Goal: Use online tool/utility: Utilize a website feature to perform a specific function

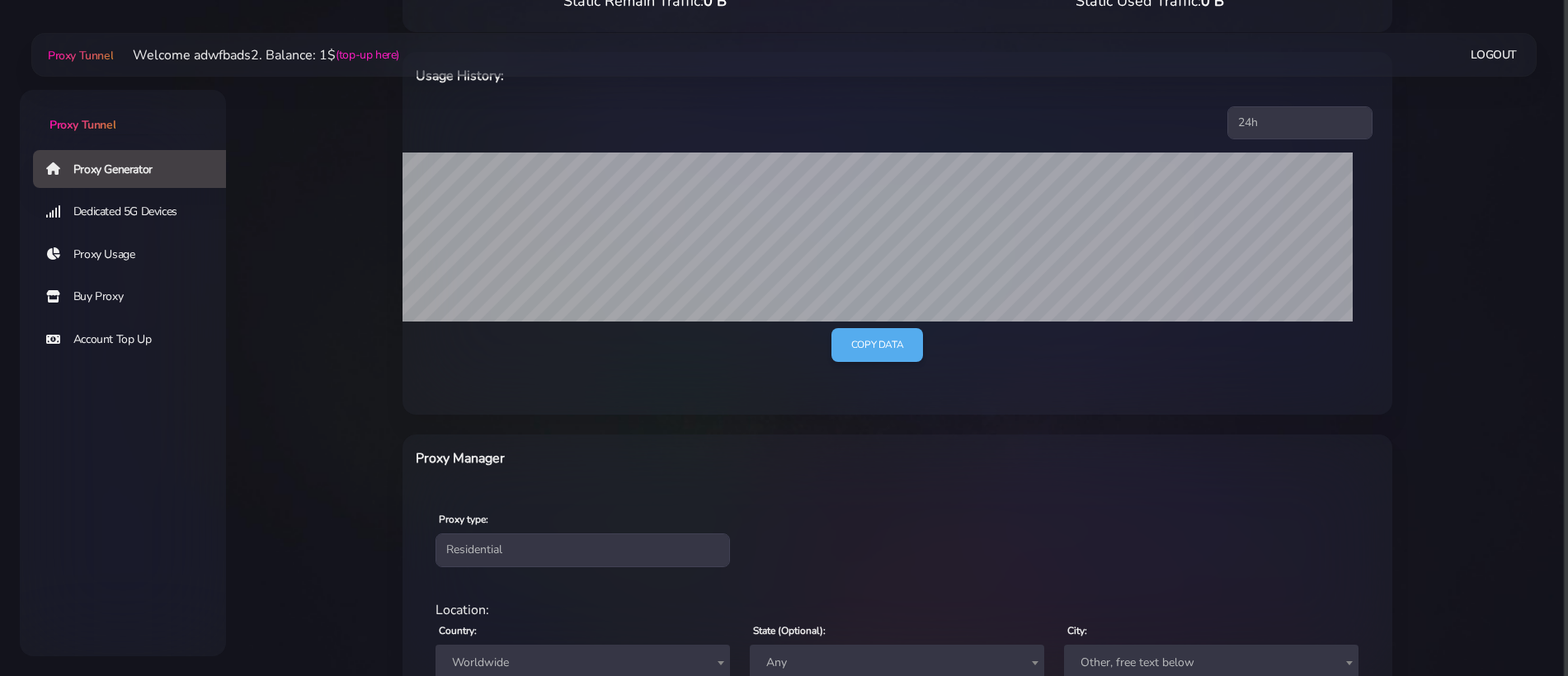
scroll to position [452, 0]
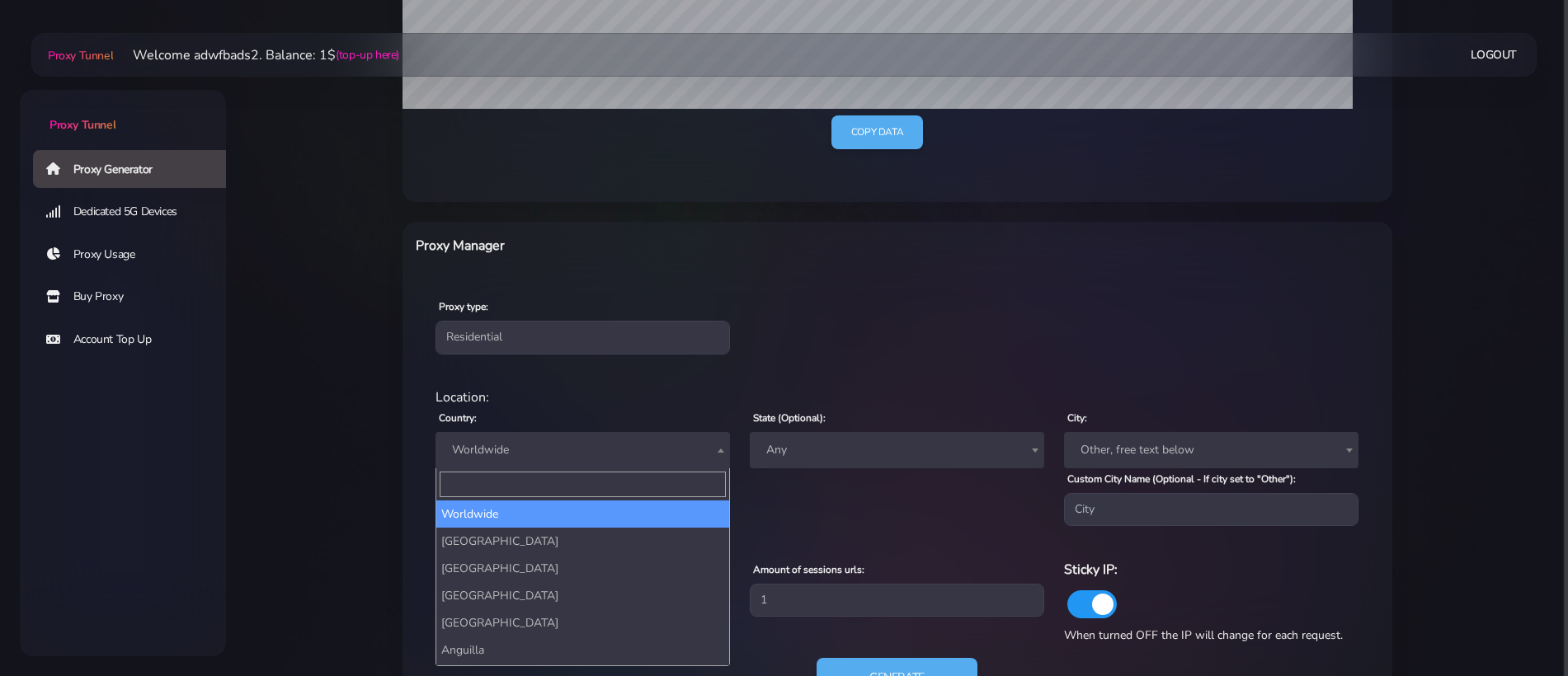
click at [534, 456] on span "Worldwide" at bounding box center [583, 451] width 275 height 23
type input "state"
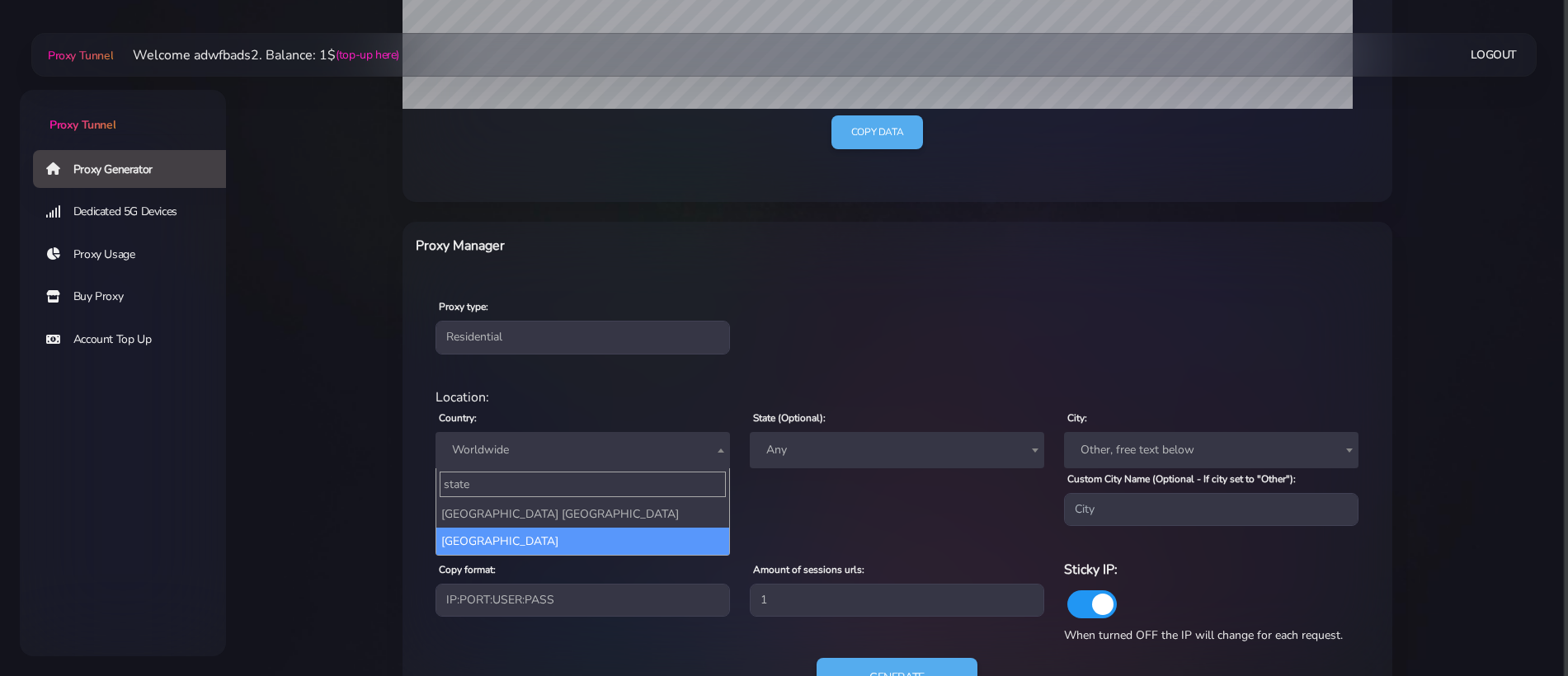
select select "US"
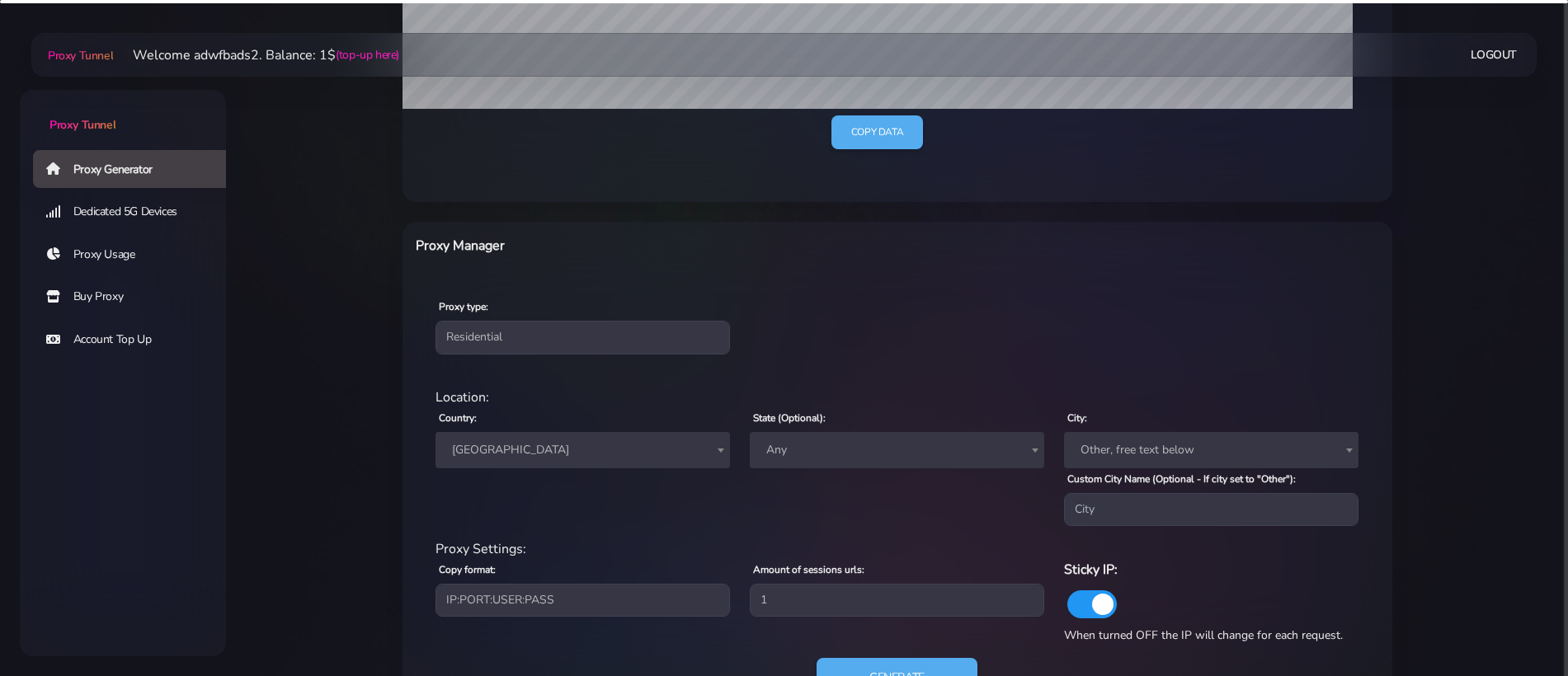
scroll to position [526, 0]
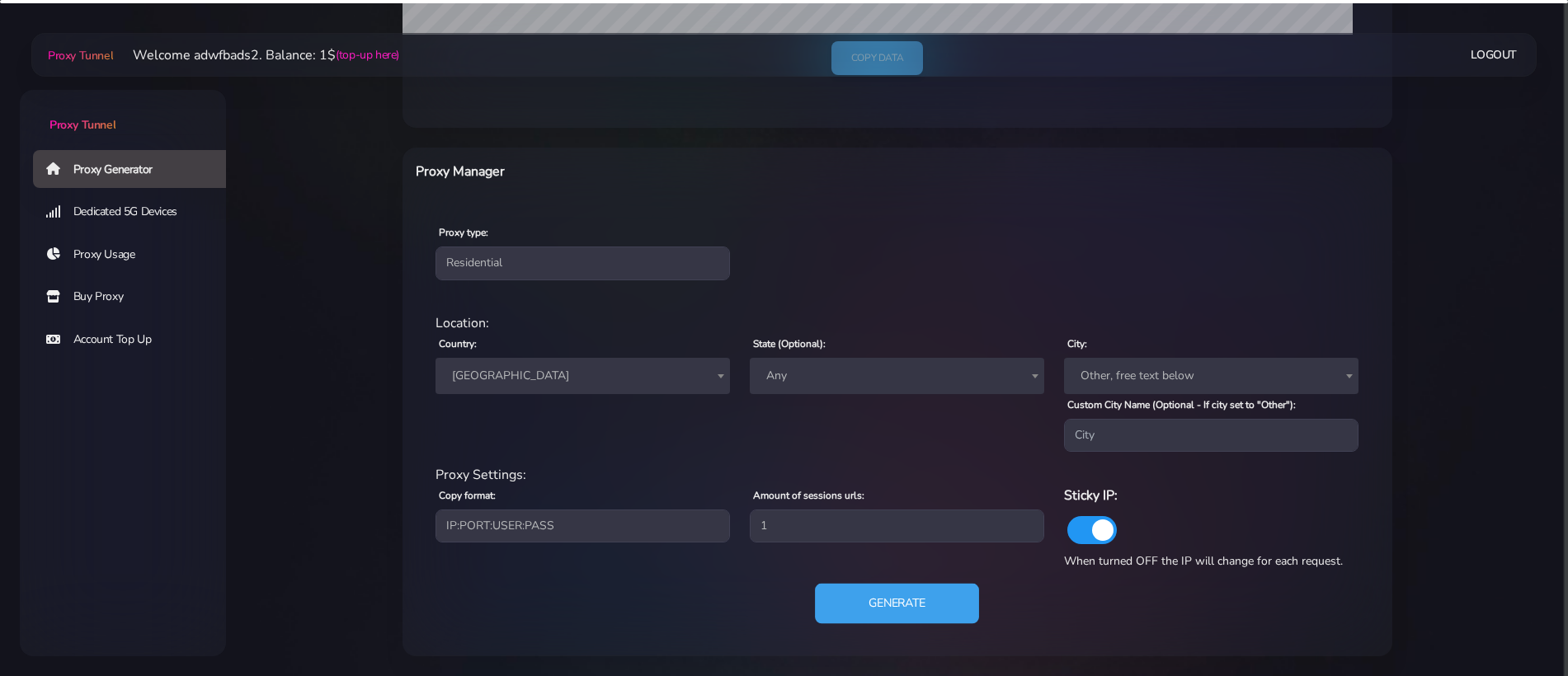
click at [911, 596] on button "Generate" at bounding box center [898, 604] width 164 height 41
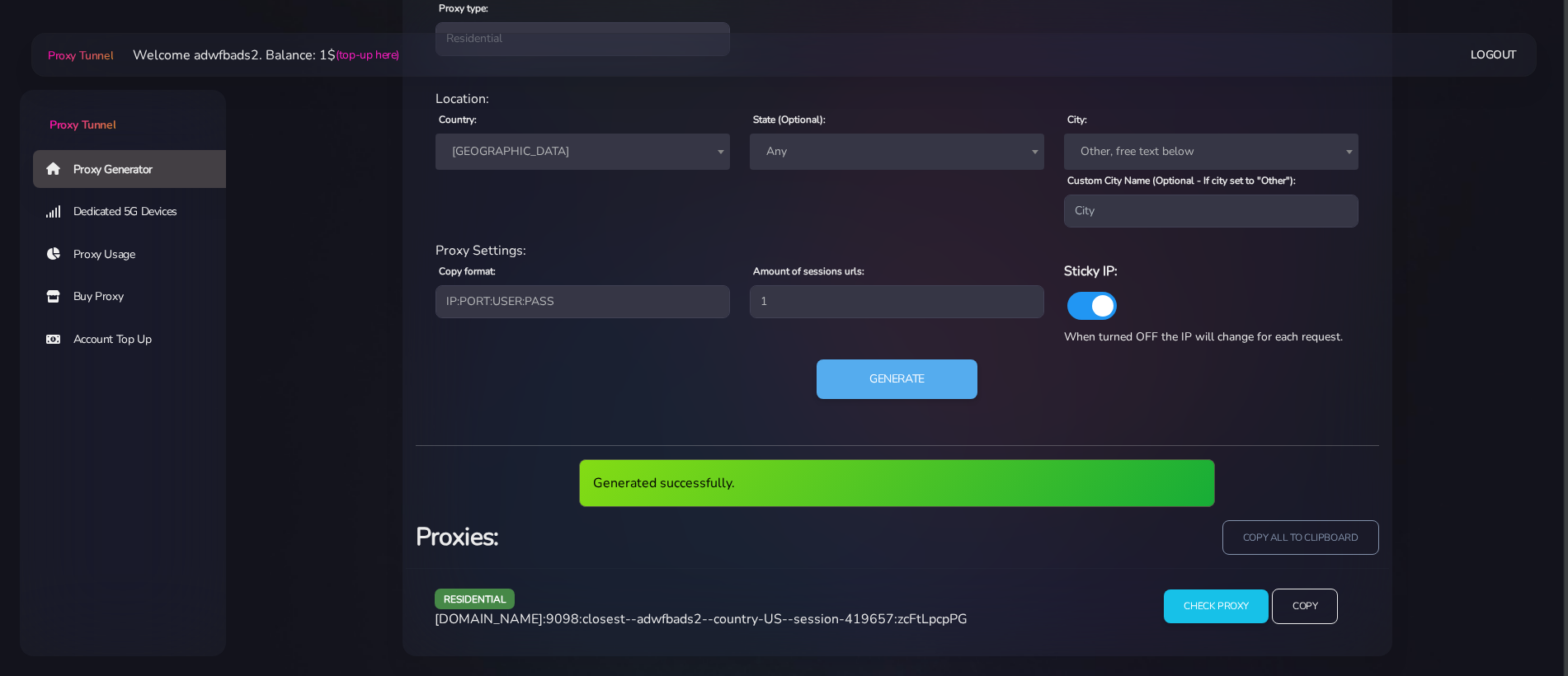
scroll to position [689, 0]
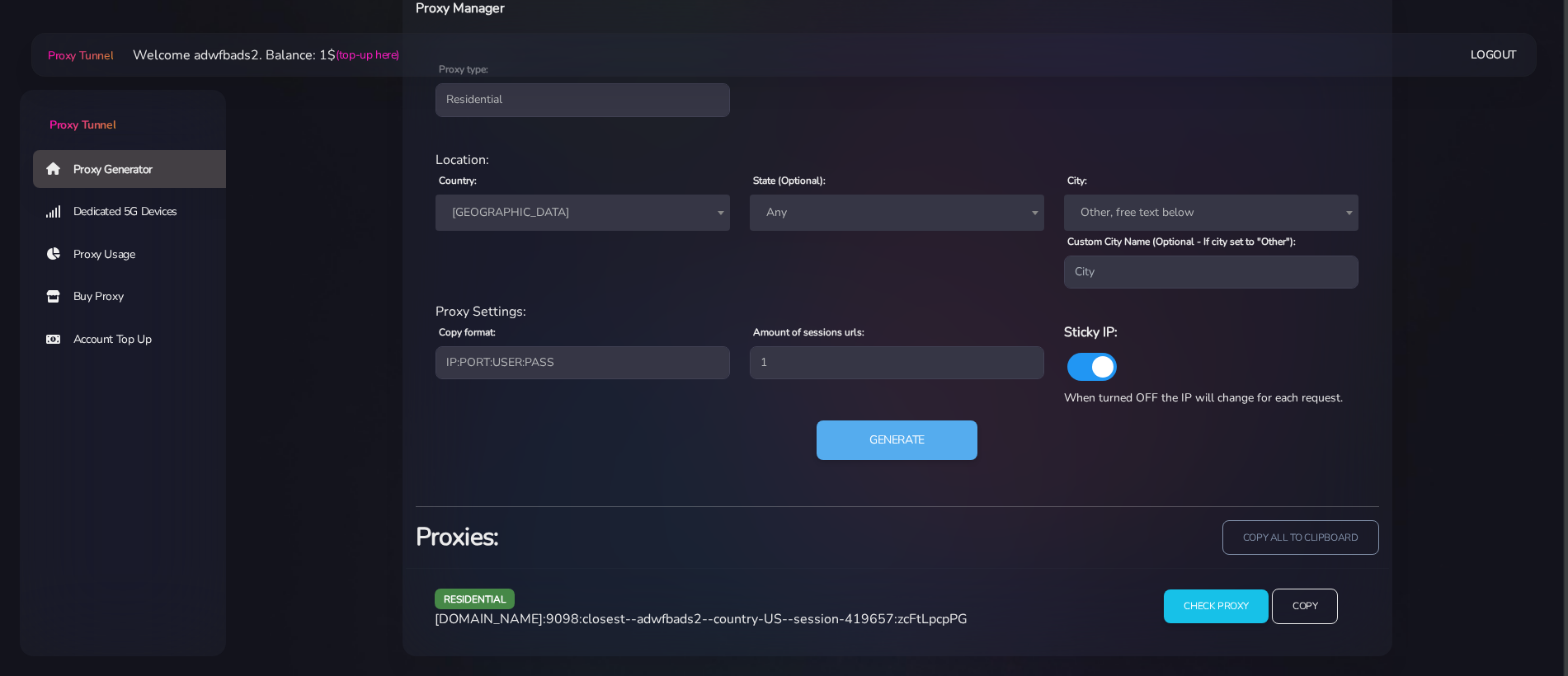
click at [603, 617] on span "[DOMAIN_NAME]:9098:closest--adwfbads2--country-US--session-419657:zcFtLpcpPG" at bounding box center [701, 620] width 533 height 18
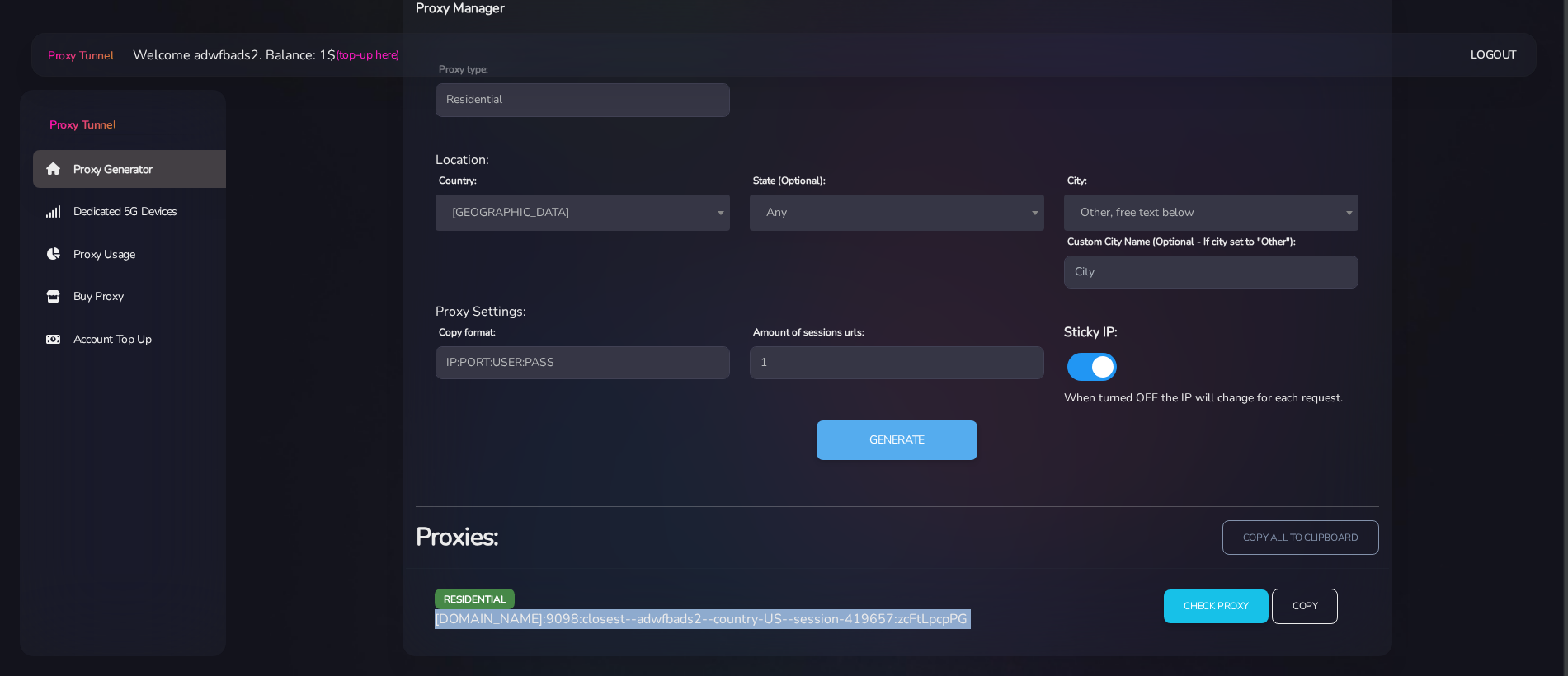
click at [603, 617] on span "[DOMAIN_NAME]:9098:closest--adwfbads2--country-US--session-419657:zcFtLpcpPG" at bounding box center [701, 620] width 533 height 18
copy div "[DOMAIN_NAME]:9098:closest--adwfbads2--country-US--session-419657:zcFtLpcpPG"
click at [603, 617] on span "[DOMAIN_NAME]:9098:closest--adwfbads2--country-US--session-419657:zcFtLpcpPG" at bounding box center [701, 620] width 533 height 18
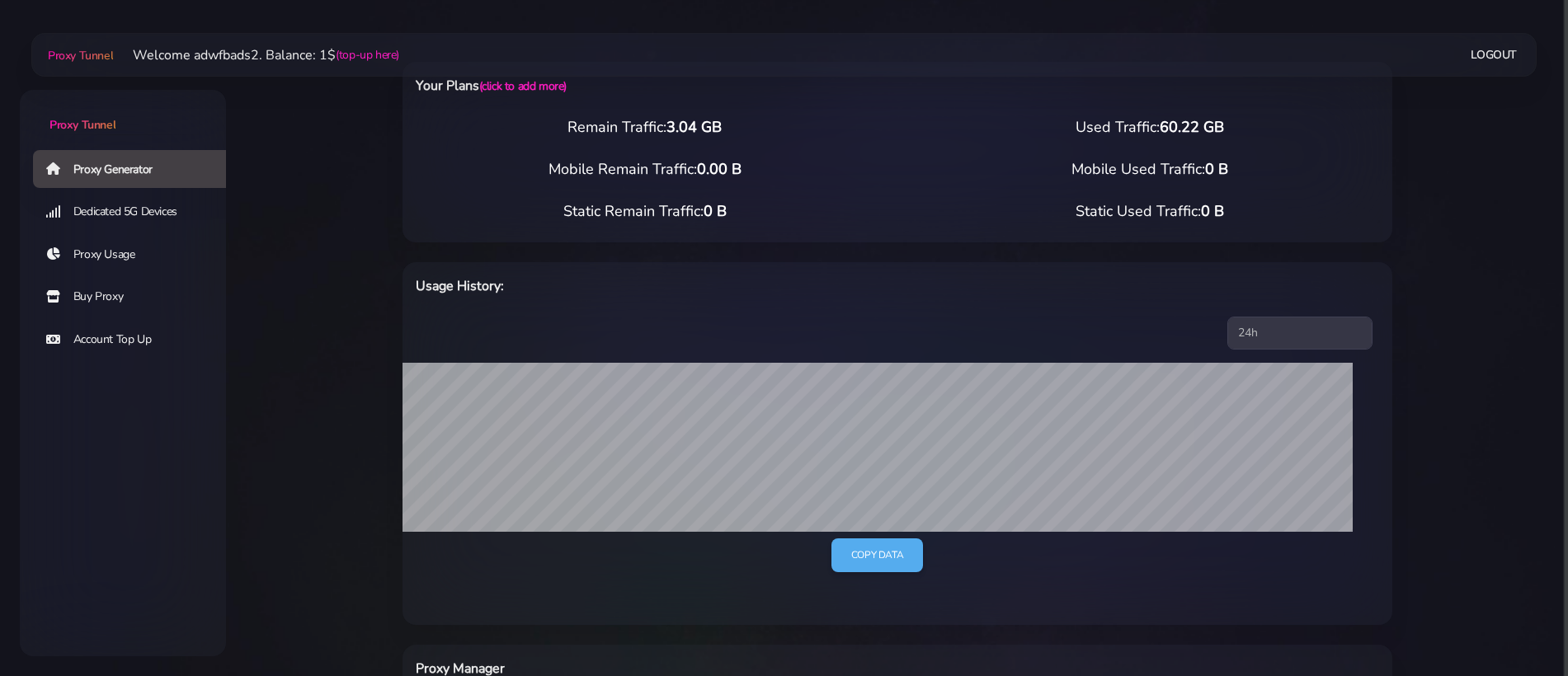
scroll to position [0, 0]
